Goal: Information Seeking & Learning: Check status

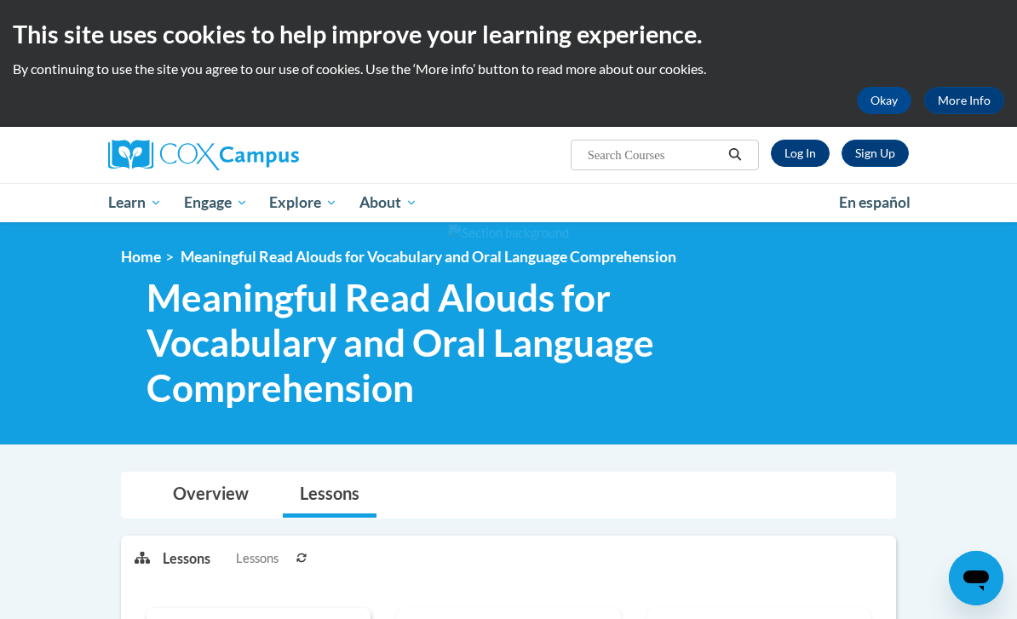
click at [807, 150] on link "Log In" at bounding box center [800, 153] width 59 height 27
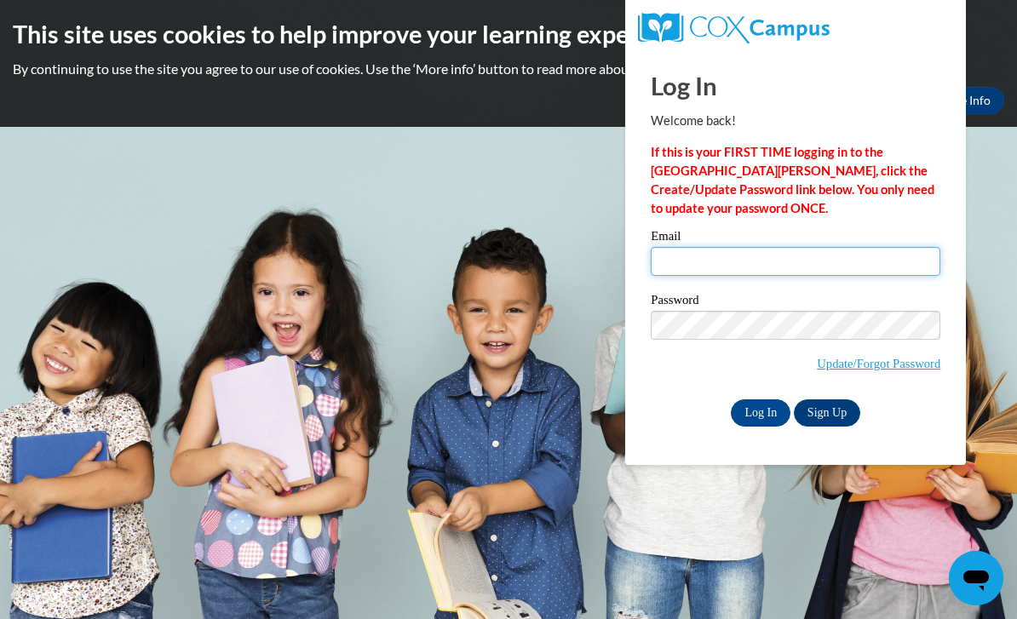
type input "brilliantbabies5@gmail.com"
click at [761, 411] on input "Log In" at bounding box center [761, 412] width 60 height 27
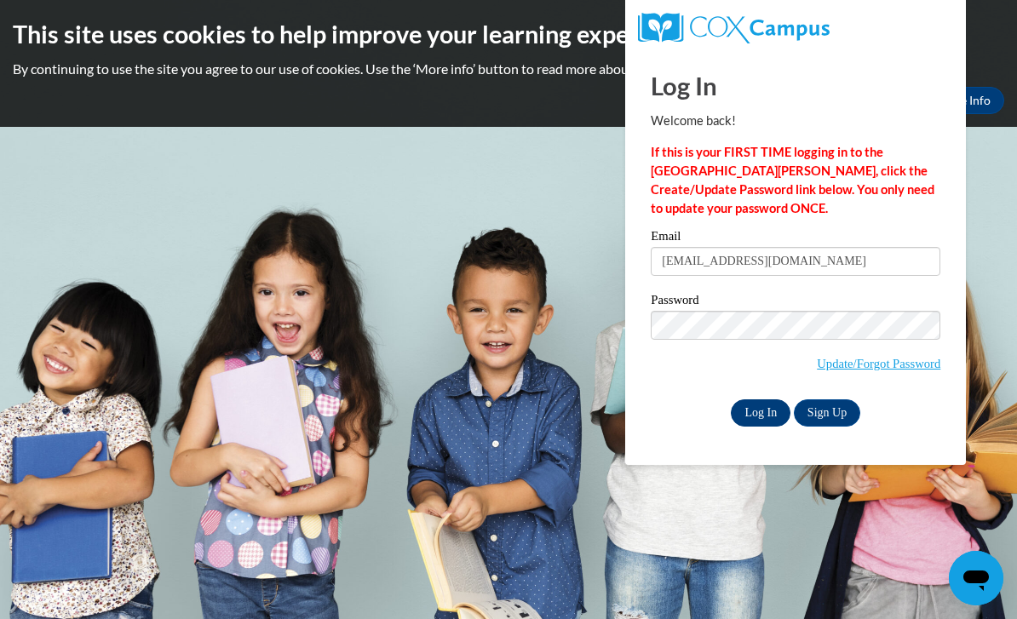
click at [767, 412] on input "Log In" at bounding box center [761, 412] width 60 height 27
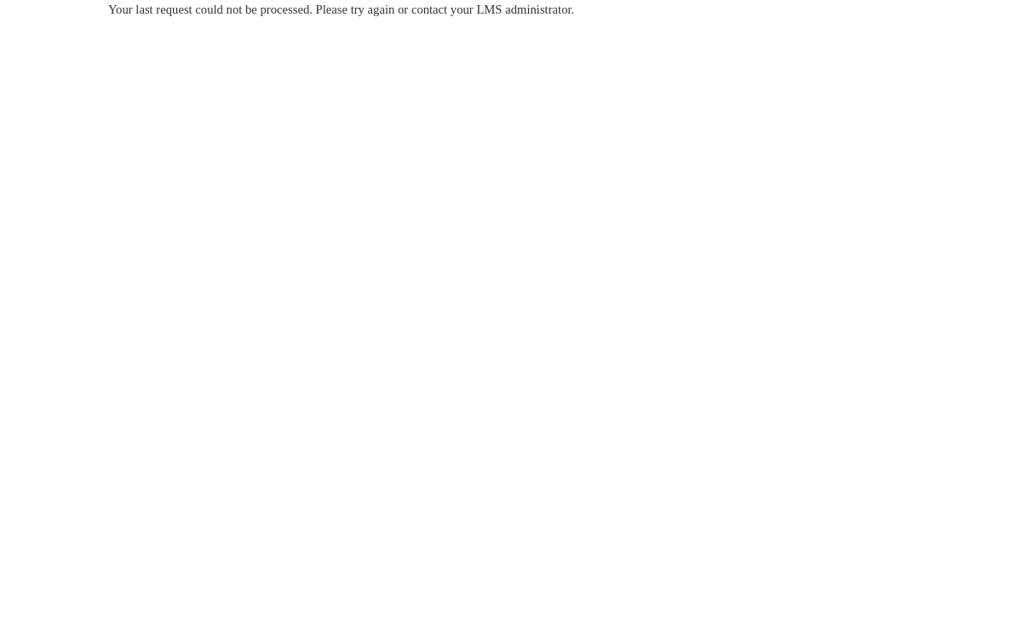
click at [933, 290] on body "Your last request could not be processed. Please try again or contact your LMS …" at bounding box center [508, 309] width 1017 height 619
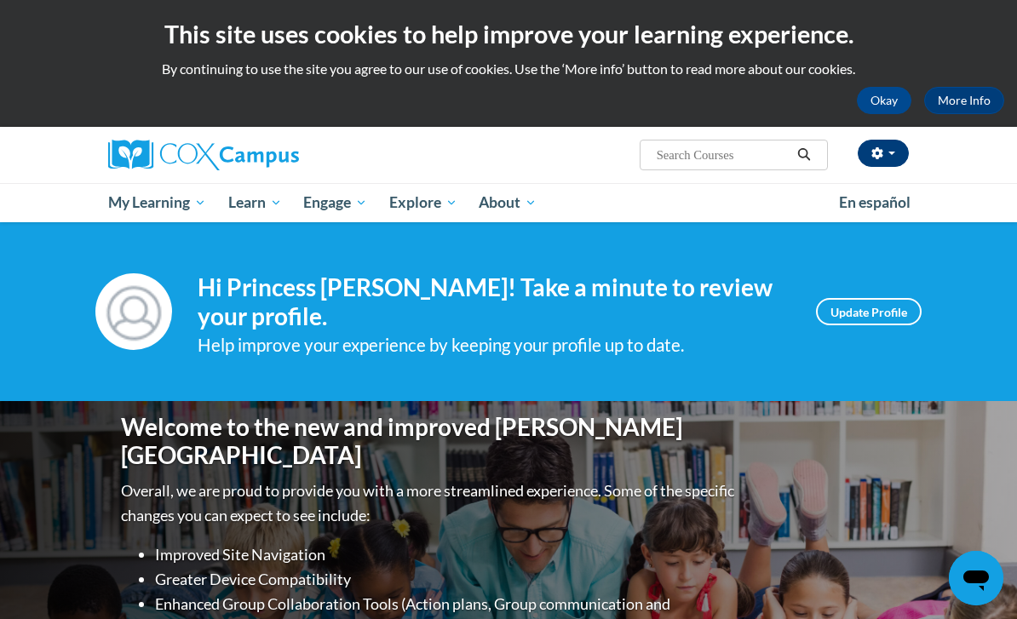
click at [881, 152] on icon "button" at bounding box center [876, 153] width 11 height 12
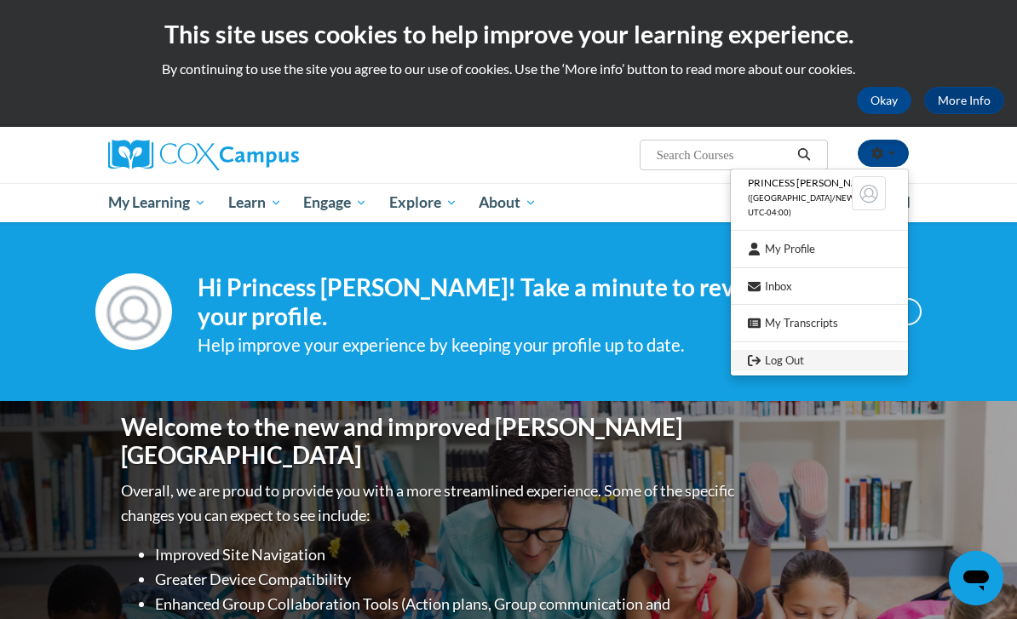
click at [773, 357] on link "Log Out" at bounding box center [819, 360] width 177 height 21
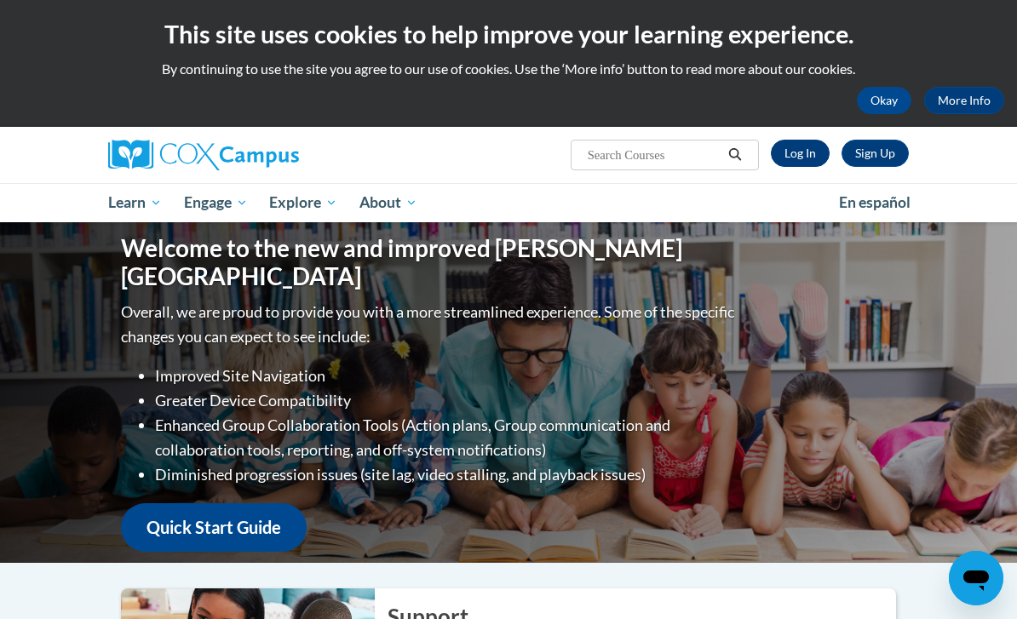
click at [788, 152] on link "Log In" at bounding box center [800, 153] width 59 height 27
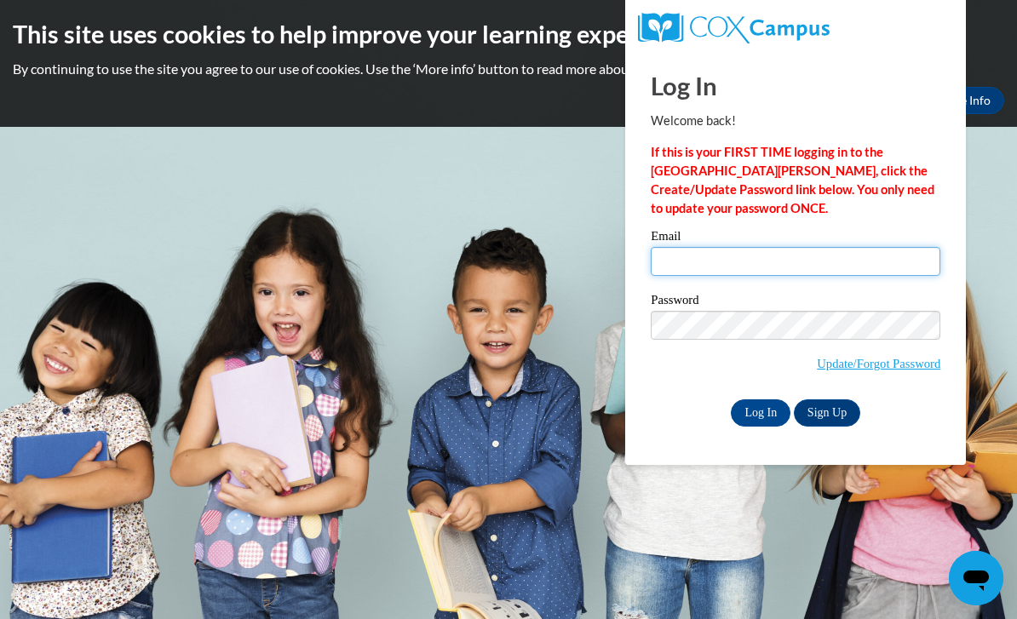
type input "brilliantbabies5@gmail.com"
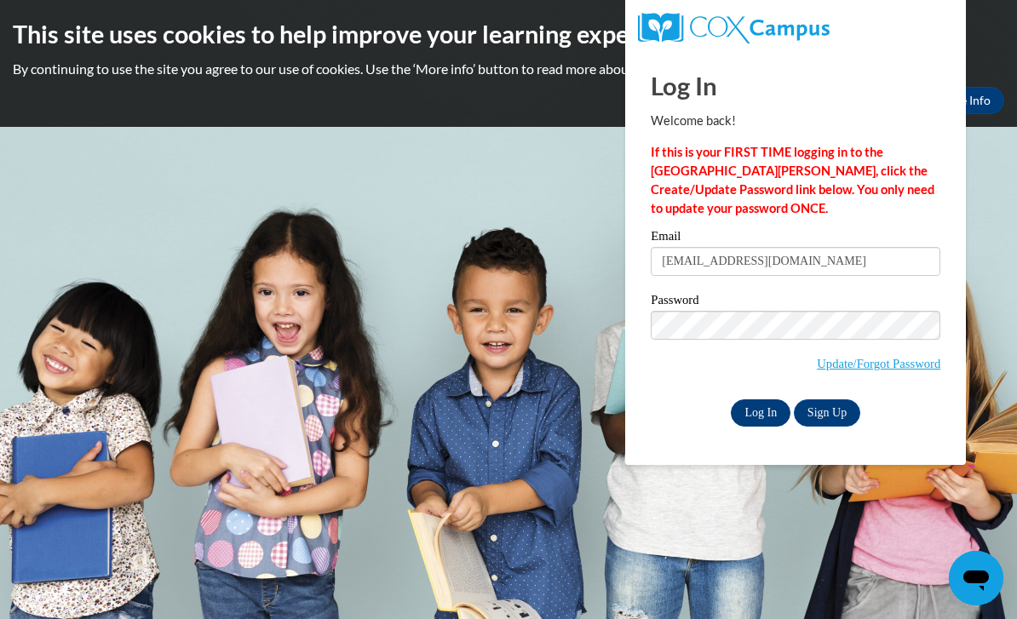
click at [766, 411] on input "Log In" at bounding box center [761, 412] width 60 height 27
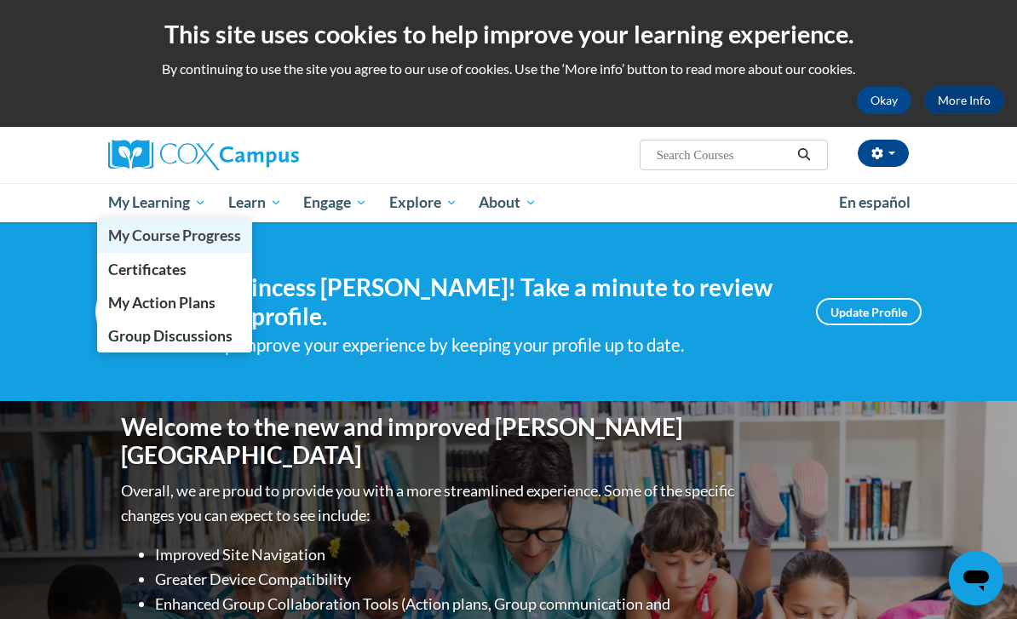
click at [210, 238] on span "My Course Progress" at bounding box center [174, 236] width 133 height 18
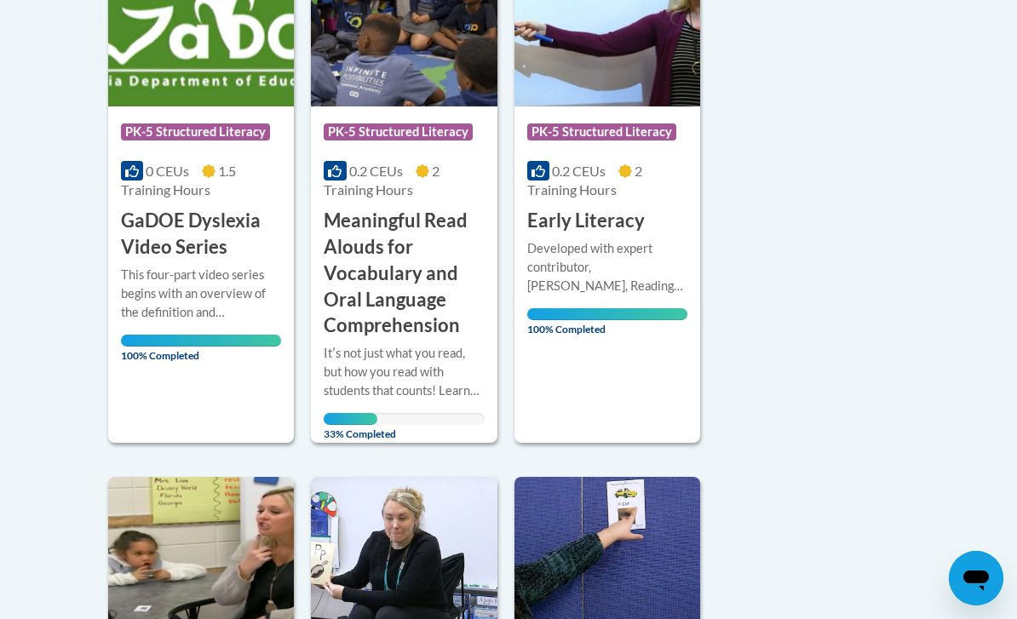
scroll to position [505, 0]
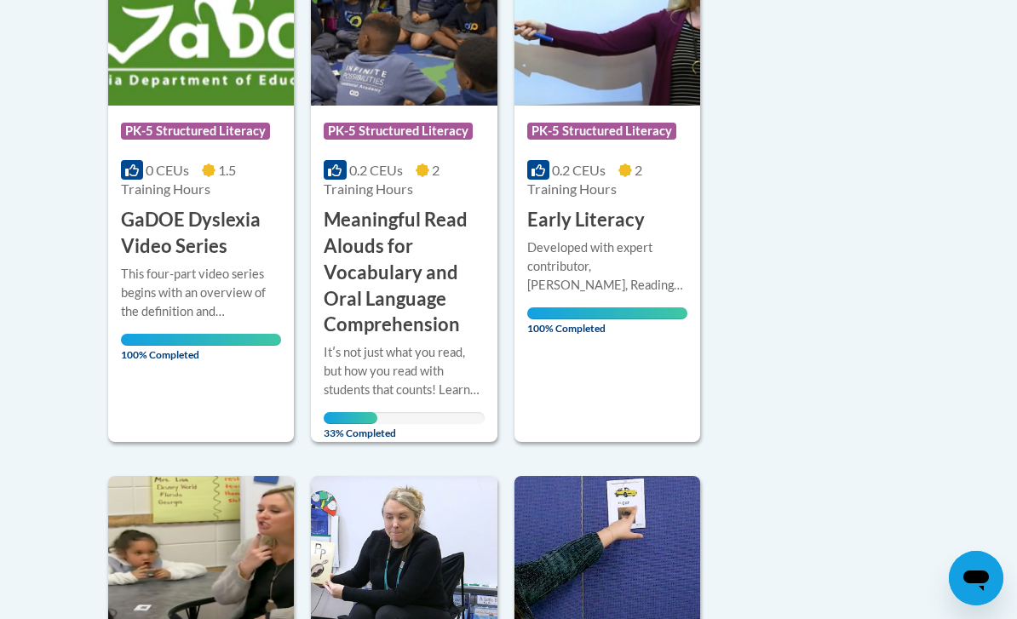
click at [413, 255] on h3 "Meaningful Read Alouds for Vocabulary and Oral Language Comprehension" at bounding box center [404, 272] width 160 height 131
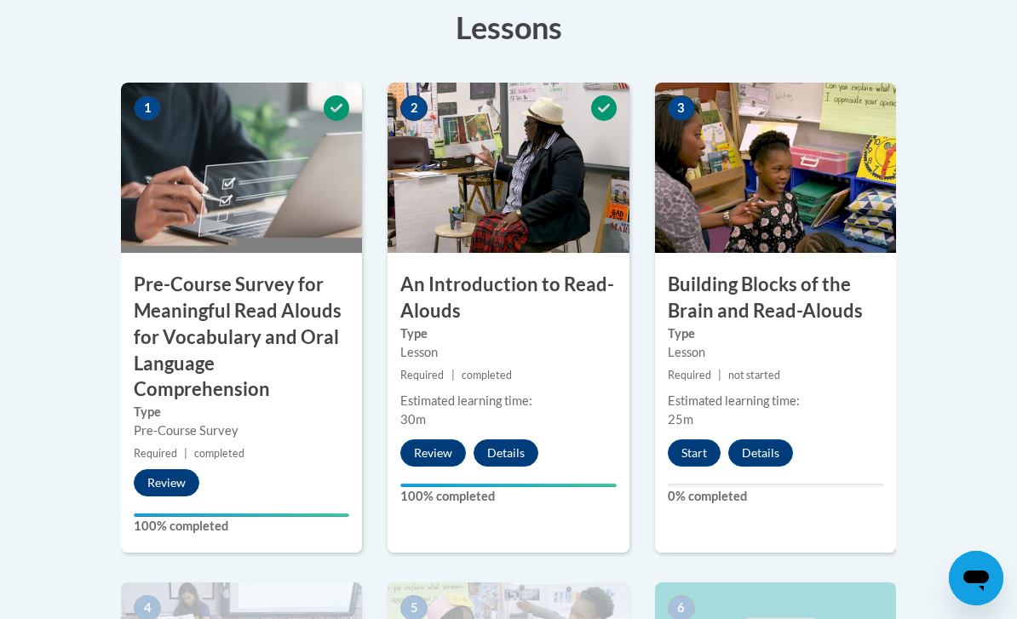
scroll to position [573, 0]
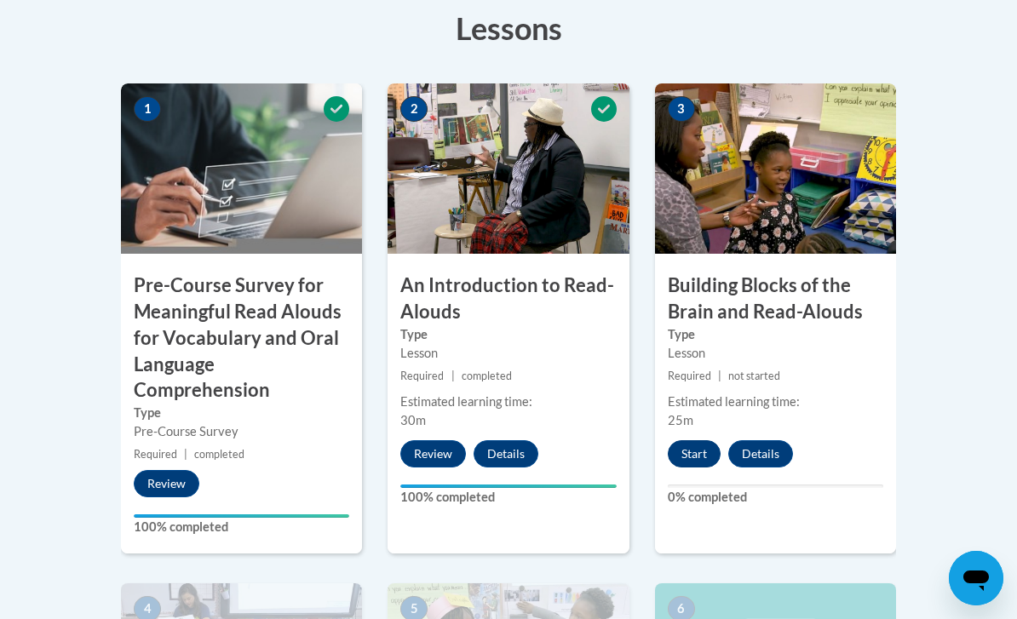
click at [703, 446] on button "Start" at bounding box center [694, 453] width 53 height 27
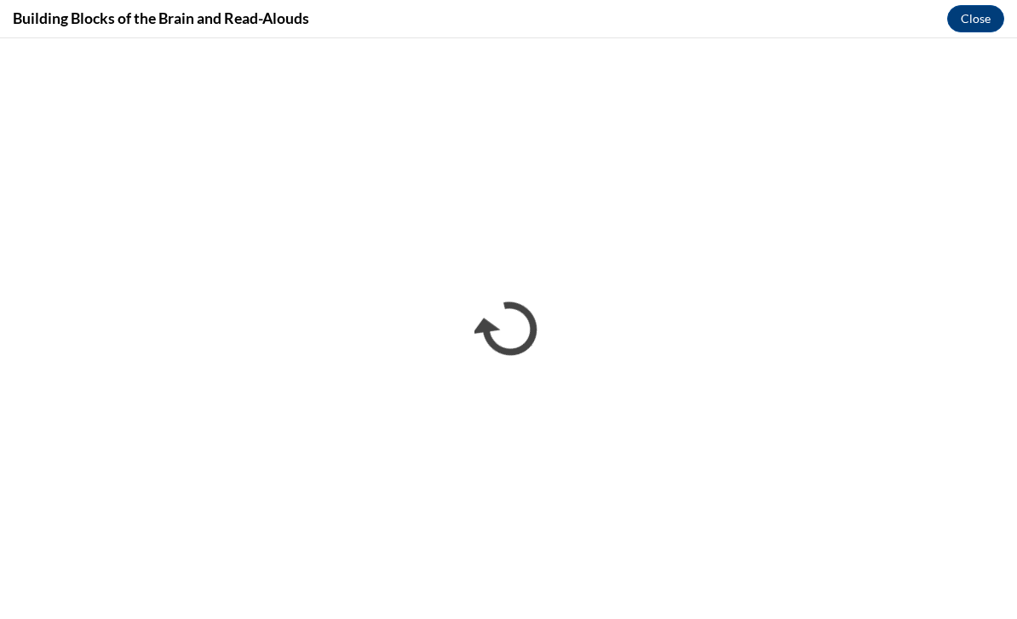
scroll to position [0, 0]
